Goal: Task Accomplishment & Management: Use online tool/utility

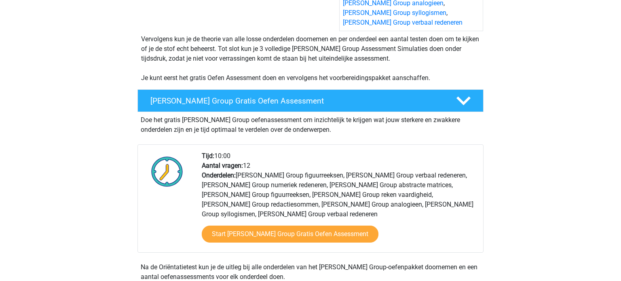
scroll to position [185, 0]
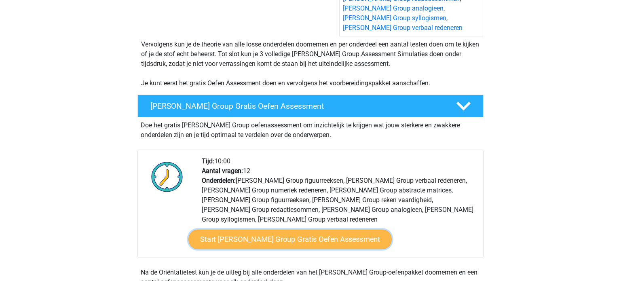
click at [315, 234] on link "Start A.S. Watson Group Gratis Oefen Assessment" at bounding box center [289, 239] width 203 height 19
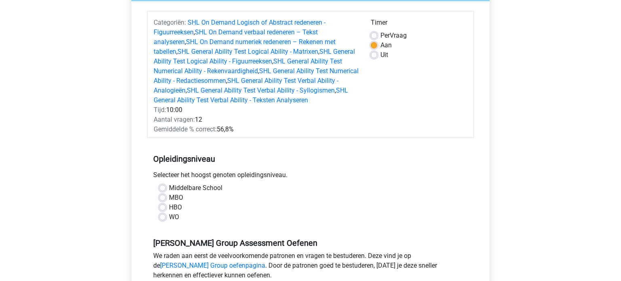
scroll to position [105, 0]
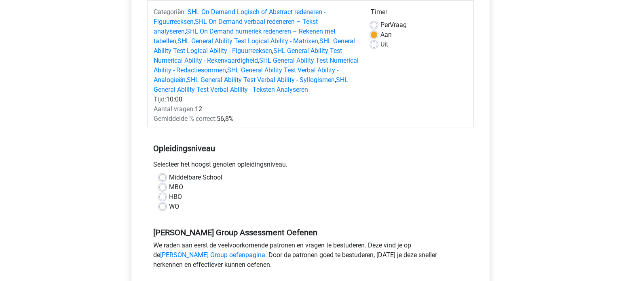
click at [169, 186] on label "MBO" at bounding box center [176, 187] width 14 height 10
click at [162, 186] on input "MBO" at bounding box center [162, 186] width 6 height 8
radio input "true"
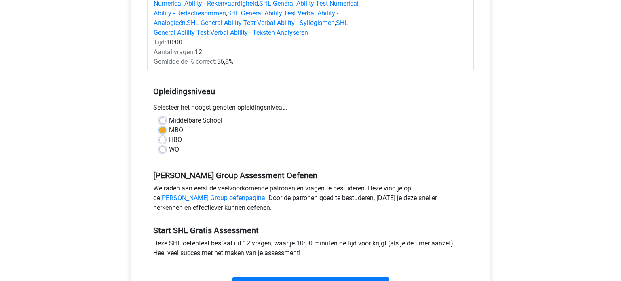
scroll to position [204, 0]
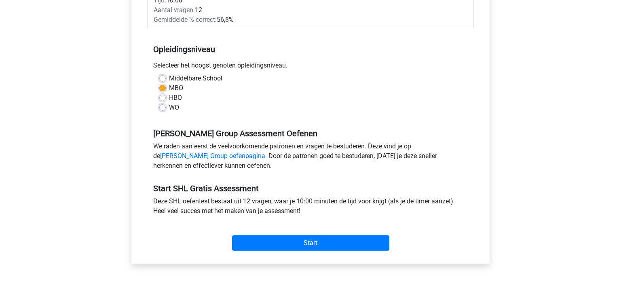
click at [169, 97] on label "HBO" at bounding box center [175, 98] width 13 height 10
click at [163, 97] on input "HBO" at bounding box center [162, 97] width 6 height 8
radio input "true"
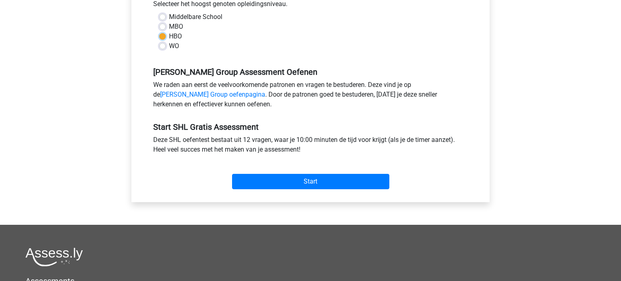
scroll to position [268, 0]
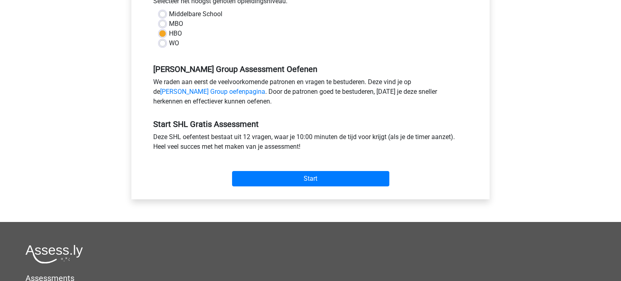
click at [169, 24] on label "MBO" at bounding box center [176, 24] width 14 height 10
click at [164, 24] on input "MBO" at bounding box center [162, 23] width 6 height 8
radio input "true"
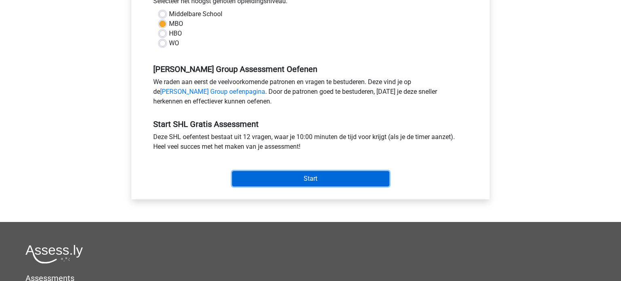
click at [302, 177] on input "Start" at bounding box center [310, 178] width 157 height 15
click at [320, 181] on input "Start" at bounding box center [310, 178] width 157 height 15
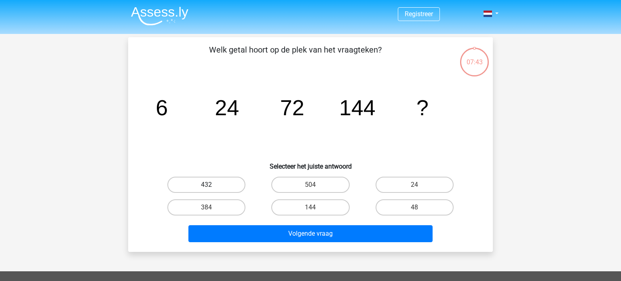
click at [192, 184] on label "432" at bounding box center [206, 185] width 78 height 16
click at [206, 185] on input "432" at bounding box center [208, 187] width 5 height 5
radio input "true"
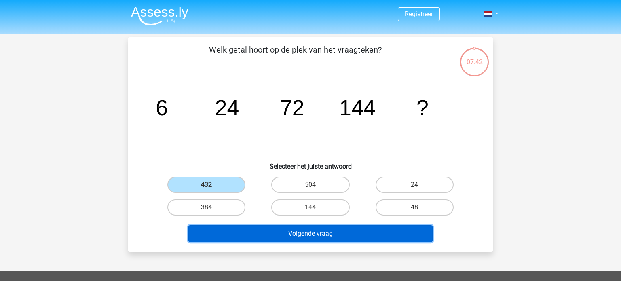
click at [334, 232] on button "Volgende vraag" at bounding box center [310, 233] width 244 height 17
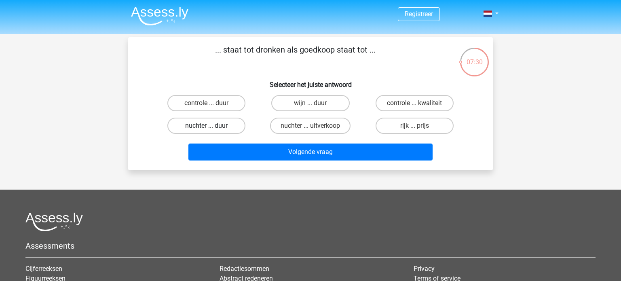
click at [227, 124] on label "nuchter ... duur" at bounding box center [206, 126] width 78 height 16
click at [212, 126] on input "nuchter ... duur" at bounding box center [208, 128] width 5 height 5
radio input "true"
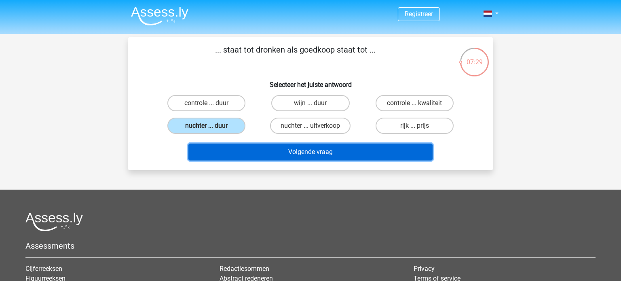
click at [299, 152] on button "Volgende vraag" at bounding box center [310, 151] width 244 height 17
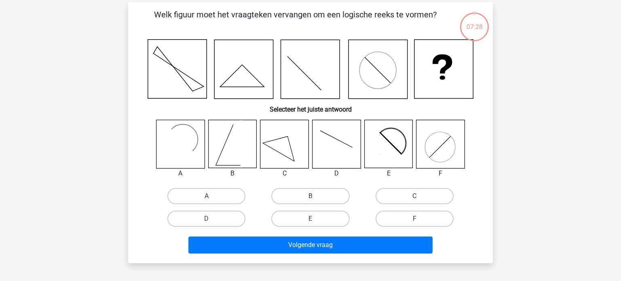
scroll to position [37, 0]
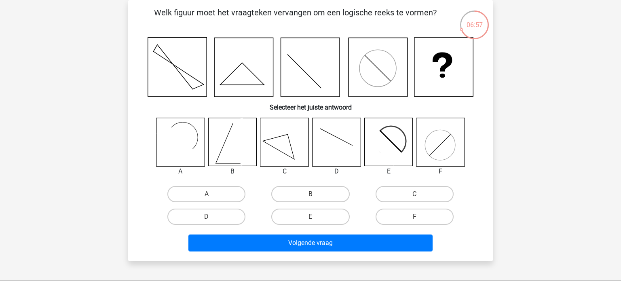
click at [393, 141] on icon at bounding box center [388, 142] width 48 height 48
click at [343, 213] on label "E" at bounding box center [310, 216] width 78 height 16
click at [316, 217] on input "E" at bounding box center [312, 219] width 5 height 5
radio input "true"
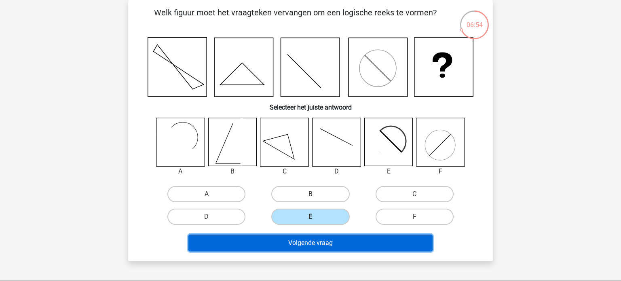
click at [345, 238] on button "Volgende vraag" at bounding box center [310, 242] width 244 height 17
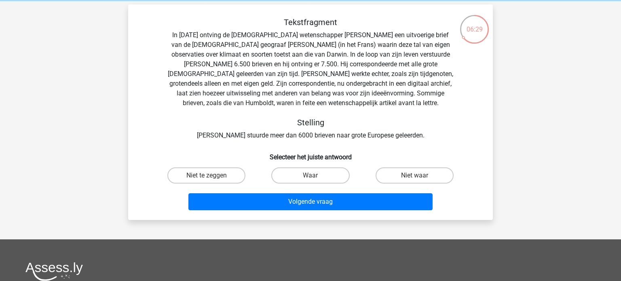
scroll to position [30, 0]
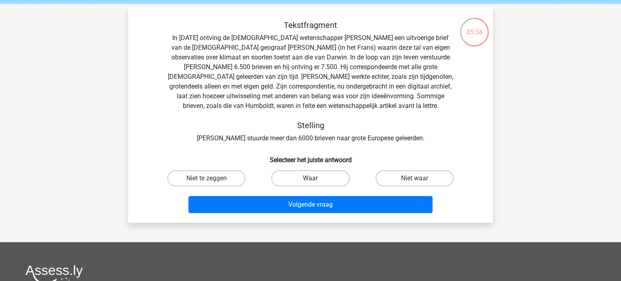
click at [319, 177] on label "Waar" at bounding box center [310, 178] width 78 height 16
click at [316, 178] on input "Waar" at bounding box center [312, 180] width 5 height 5
radio input "true"
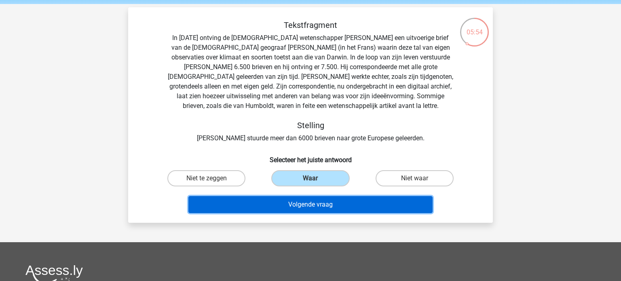
click at [331, 206] on button "Volgende vraag" at bounding box center [310, 204] width 244 height 17
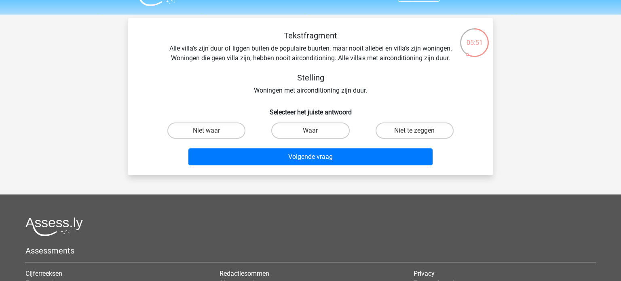
scroll to position [18, 0]
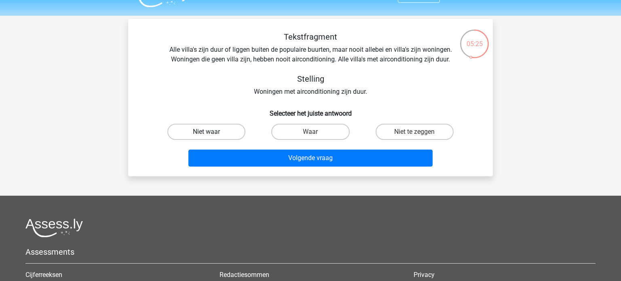
click at [219, 131] on label "Niet waar" at bounding box center [206, 132] width 78 height 16
click at [212, 132] on input "Niet waar" at bounding box center [208, 134] width 5 height 5
radio input "true"
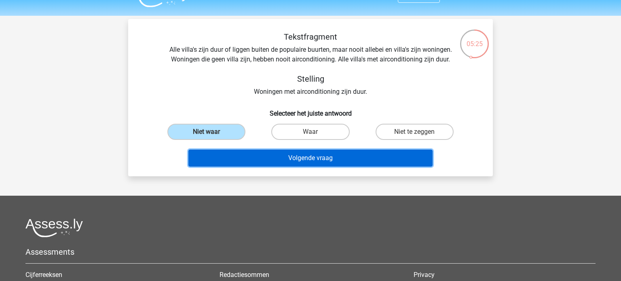
click at [304, 161] on button "Volgende vraag" at bounding box center [310, 158] width 244 height 17
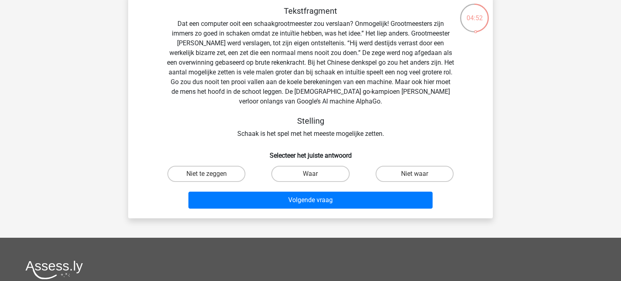
scroll to position [40, 0]
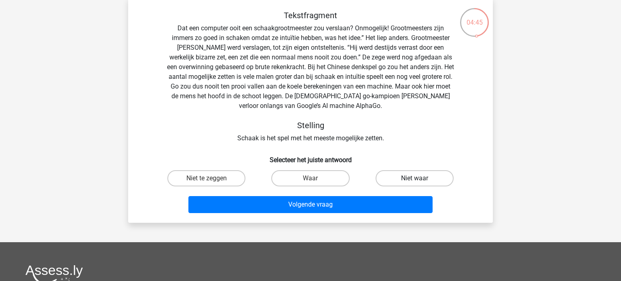
click at [409, 178] on label "Niet waar" at bounding box center [414, 178] width 78 height 16
click at [414, 178] on input "Niet waar" at bounding box center [416, 180] width 5 height 5
radio input "true"
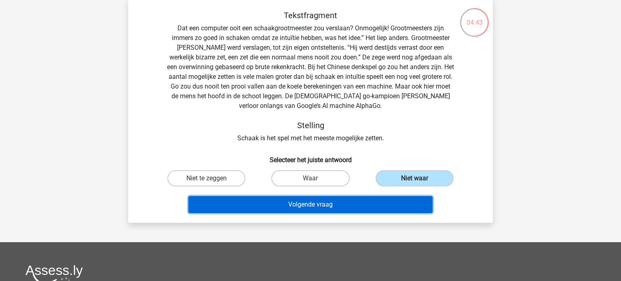
click at [328, 202] on button "Volgende vraag" at bounding box center [310, 204] width 244 height 17
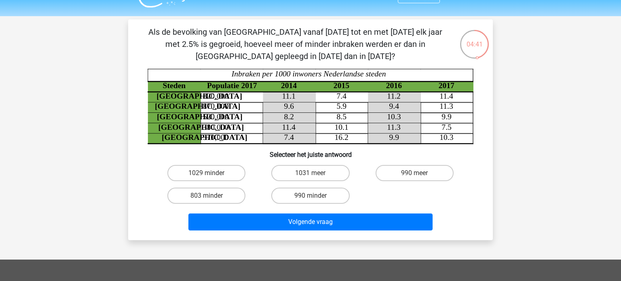
scroll to position [16, 0]
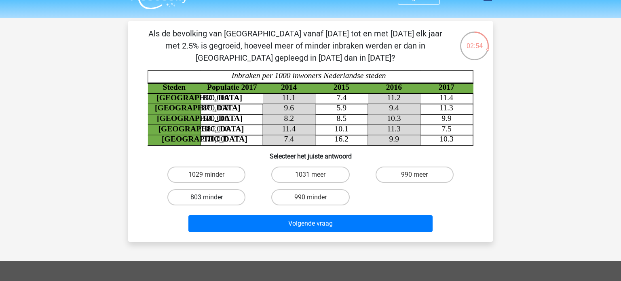
click at [225, 197] on label "803 minder" at bounding box center [206, 197] width 78 height 16
click at [212, 197] on input "803 minder" at bounding box center [208, 199] width 5 height 5
radio input "true"
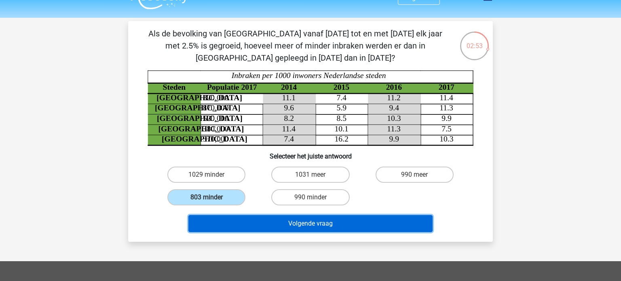
click at [320, 225] on button "Volgende vraag" at bounding box center [310, 223] width 244 height 17
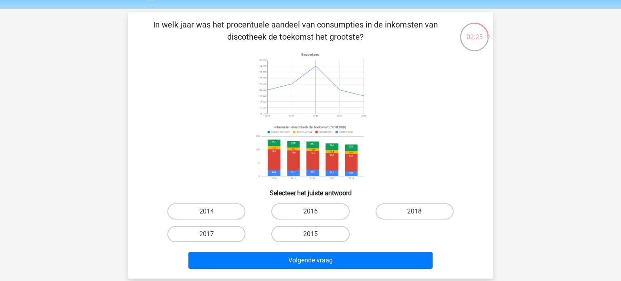
scroll to position [24, 0]
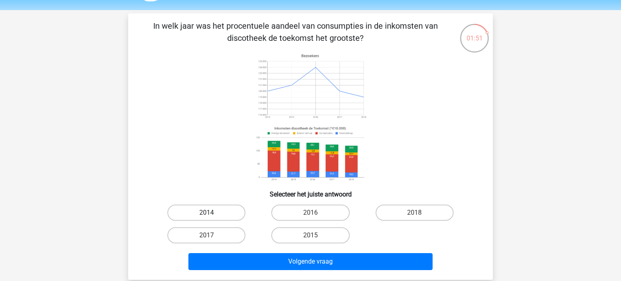
click at [229, 214] on label "2014" at bounding box center [206, 212] width 78 height 16
click at [212, 214] on input "2014" at bounding box center [208, 215] width 5 height 5
radio input "true"
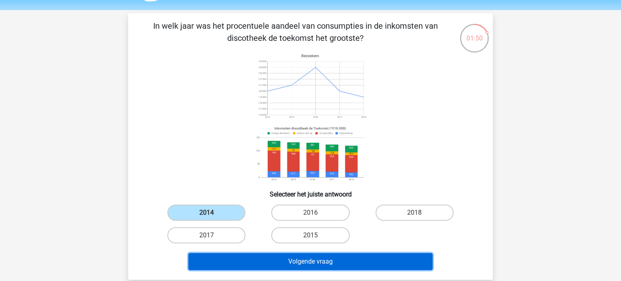
click at [302, 259] on button "Volgende vraag" at bounding box center [310, 261] width 244 height 17
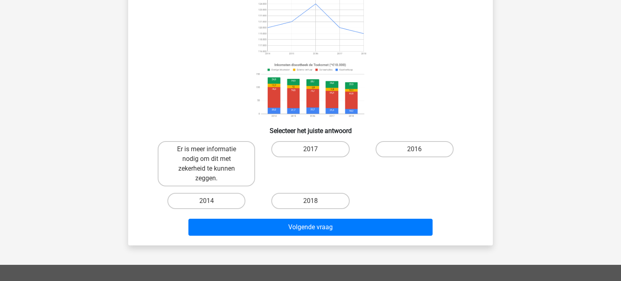
scroll to position [85, 0]
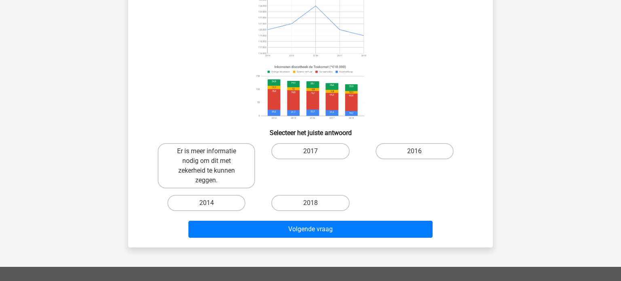
click at [211, 203] on input "2014" at bounding box center [208, 205] width 5 height 5
radio input "true"
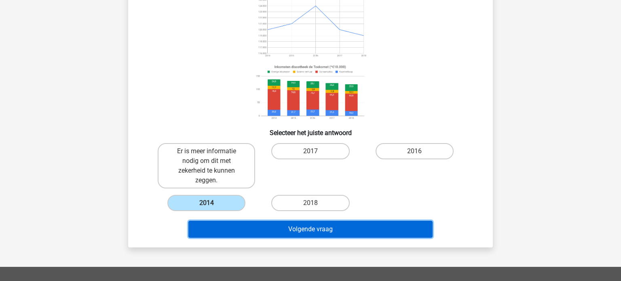
click at [294, 235] on button "Volgende vraag" at bounding box center [310, 229] width 244 height 17
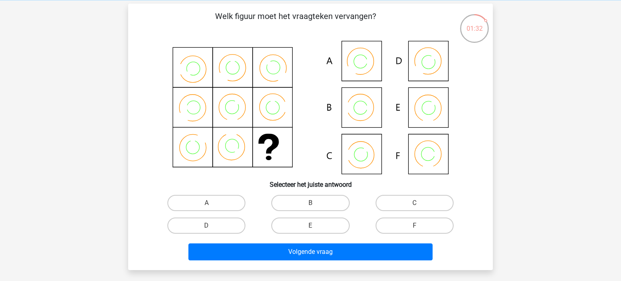
scroll to position [33, 0]
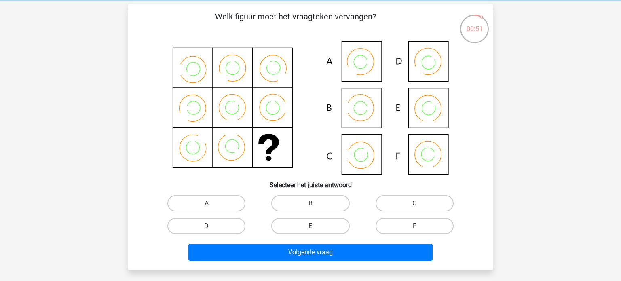
click at [423, 63] on icon at bounding box center [310, 107] width 326 height 133
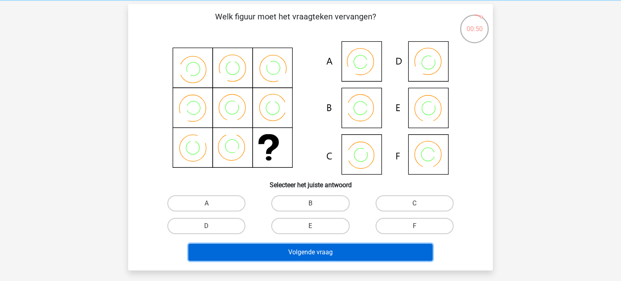
click at [336, 254] on button "Volgende vraag" at bounding box center [310, 252] width 244 height 17
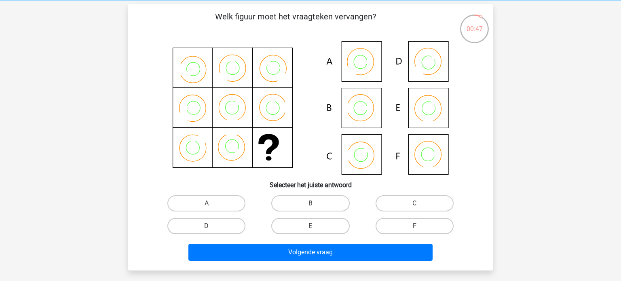
click at [225, 228] on label "D" at bounding box center [206, 226] width 78 height 16
click at [212, 228] on input "D" at bounding box center [208, 228] width 5 height 5
radio input "true"
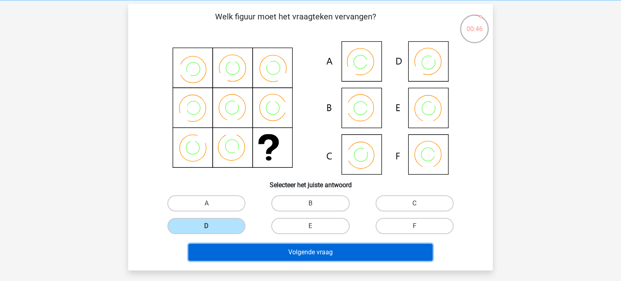
click at [265, 248] on button "Volgende vraag" at bounding box center [310, 252] width 244 height 17
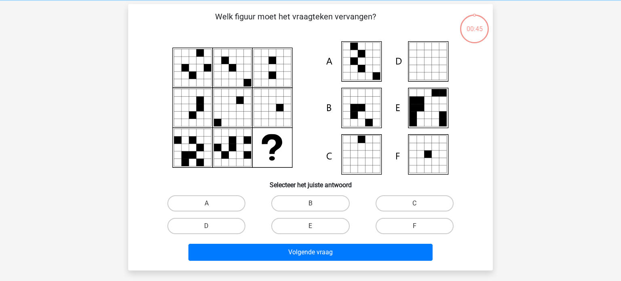
scroll to position [37, 0]
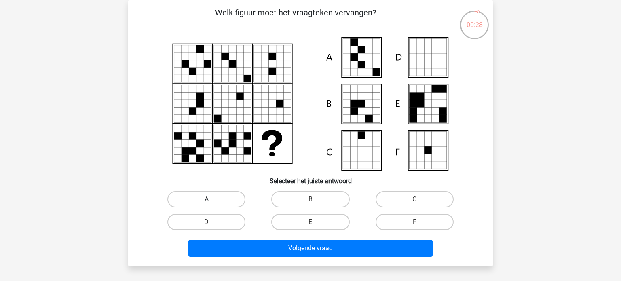
click at [197, 200] on label "A" at bounding box center [206, 199] width 78 height 16
click at [206, 200] on input "A" at bounding box center [208, 201] width 5 height 5
radio input "true"
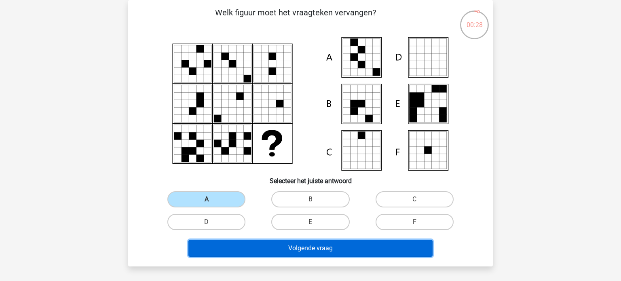
click at [237, 244] on button "Volgende vraag" at bounding box center [310, 248] width 244 height 17
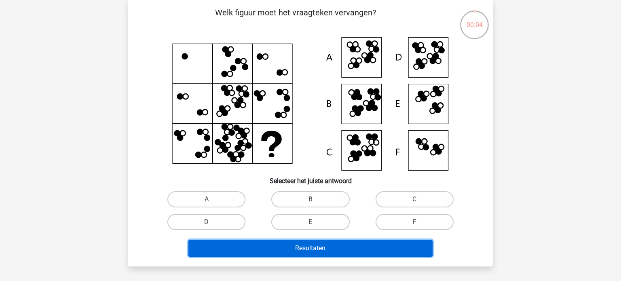
click at [349, 250] on button "Resultaten" at bounding box center [310, 248] width 244 height 17
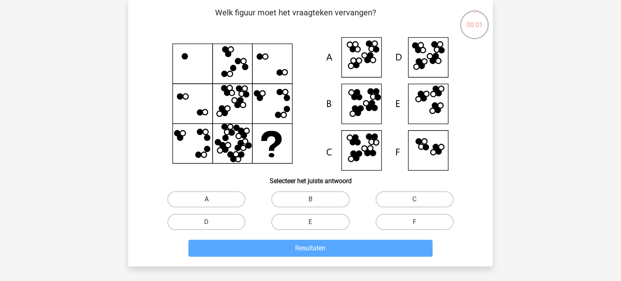
click at [230, 197] on label "A" at bounding box center [206, 199] width 78 height 16
click at [212, 199] on input "A" at bounding box center [208, 201] width 5 height 5
radio input "true"
